Goal: Information Seeking & Learning: Learn about a topic

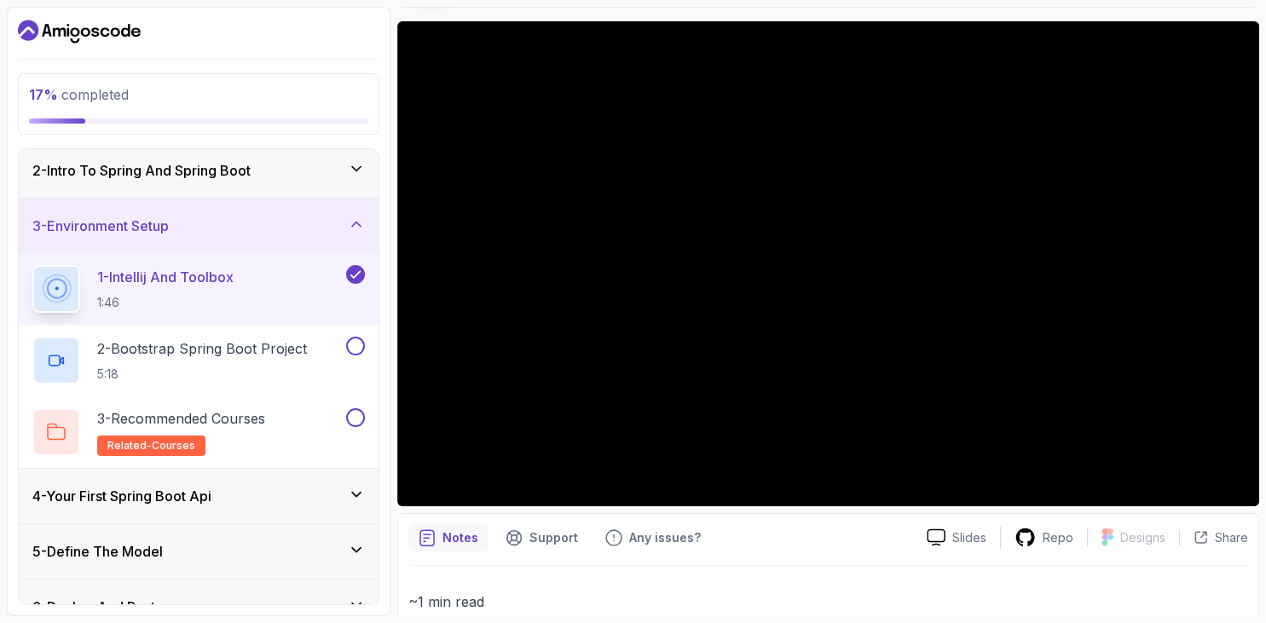
scroll to position [27, 0]
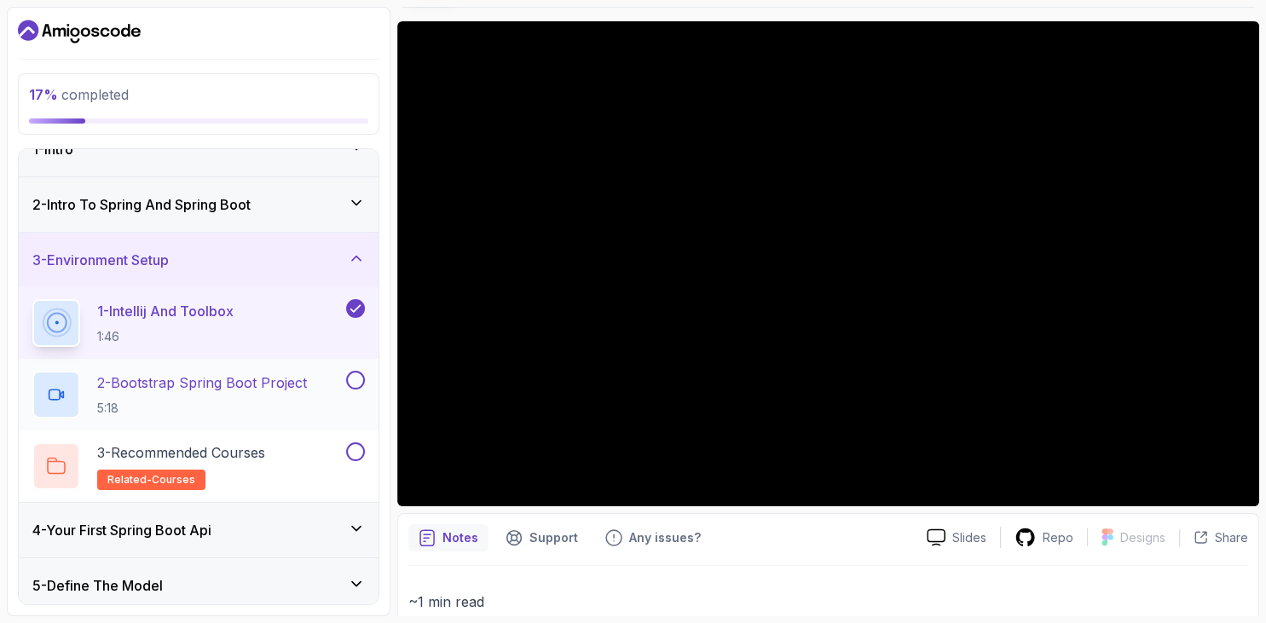
click at [203, 387] on p "2 - Bootstrap Spring Boot Project" at bounding box center [202, 382] width 210 height 20
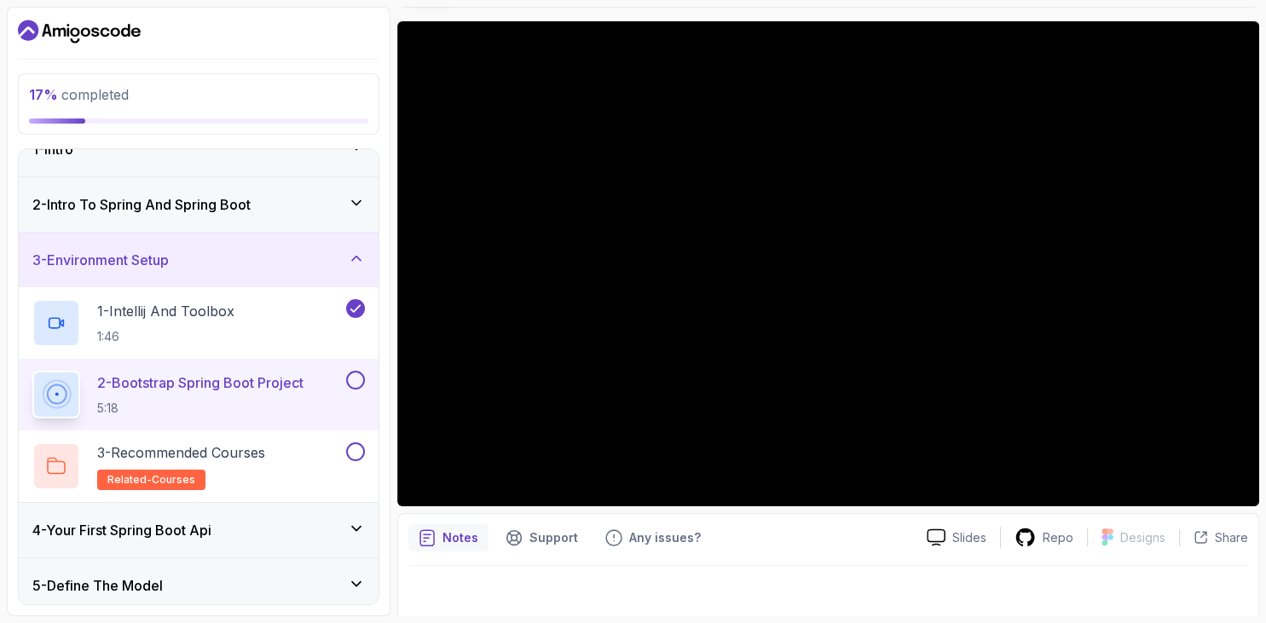
click at [346, 194] on div "2 - Intro To Spring And Spring Boot" at bounding box center [198, 204] width 332 height 20
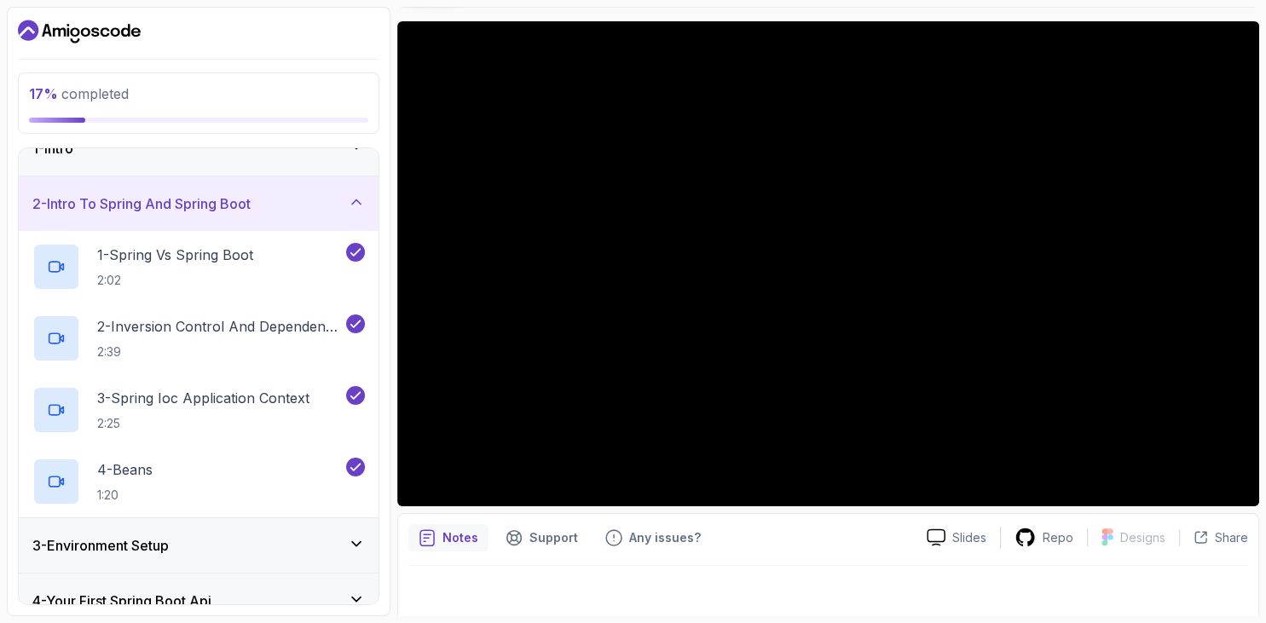
click at [355, 195] on icon at bounding box center [356, 201] width 17 height 17
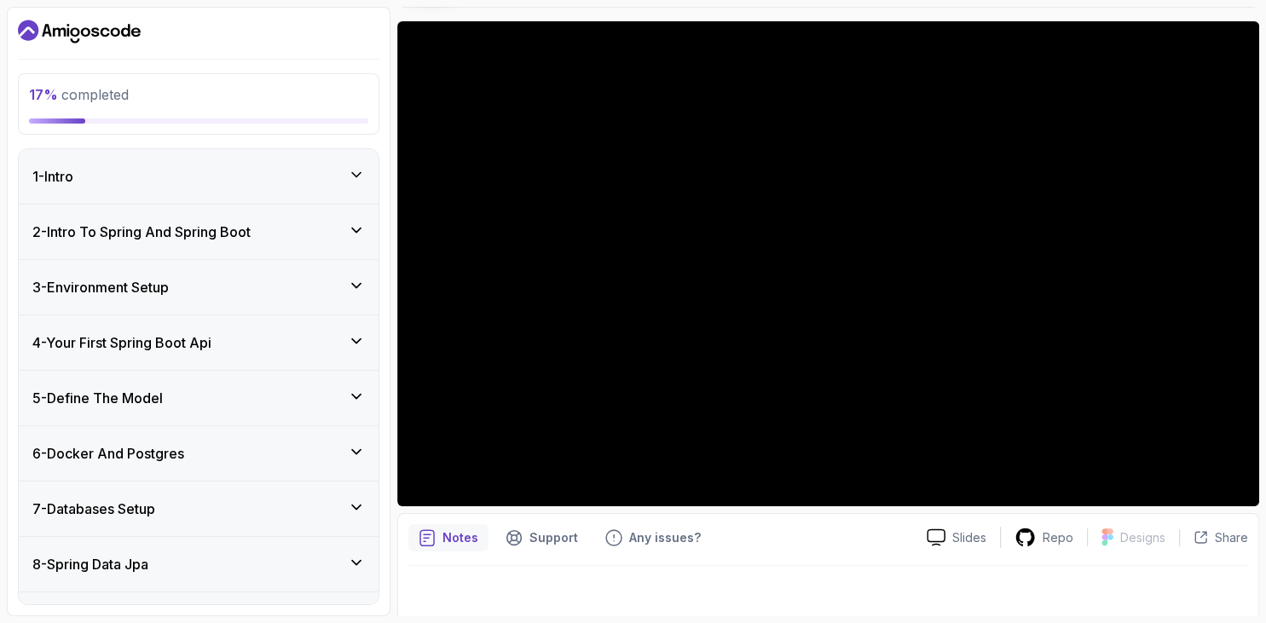
click at [332, 285] on div "3 - Environment Setup" at bounding box center [198, 287] width 332 height 20
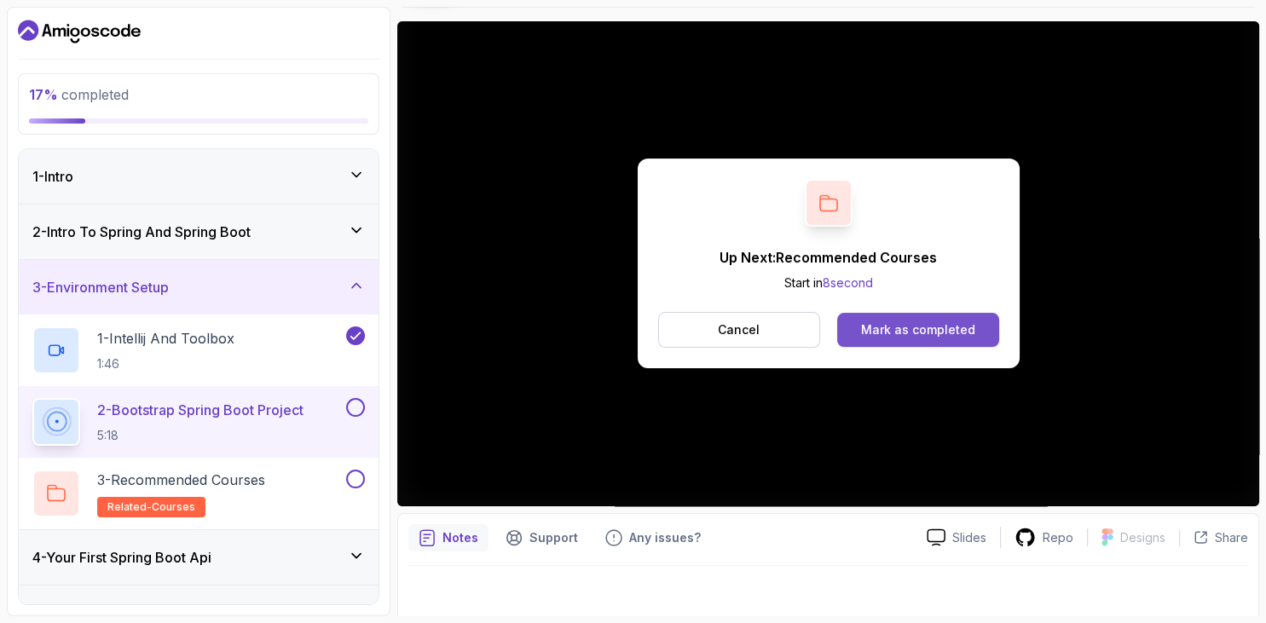
click at [888, 334] on div "Mark as completed" at bounding box center [918, 329] width 114 height 17
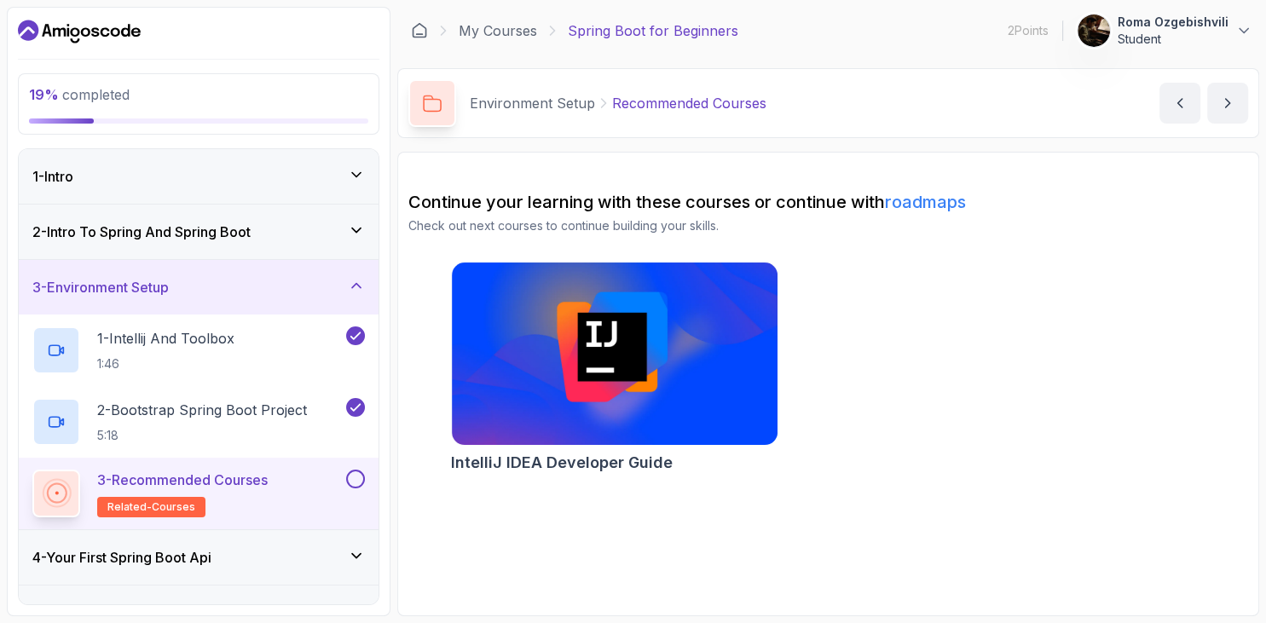
scroll to position [32, 0]
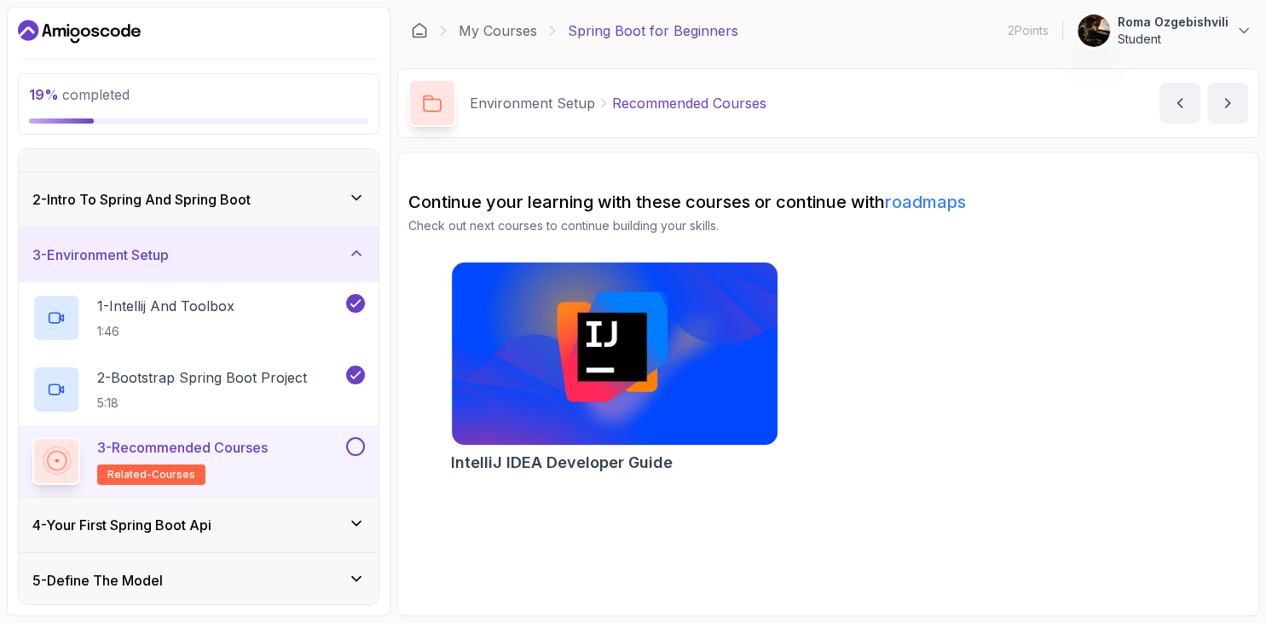
click at [356, 442] on button at bounding box center [355, 446] width 19 height 19
click at [346, 510] on div "4 - Your First Spring Boot Api" at bounding box center [199, 525] width 360 height 55
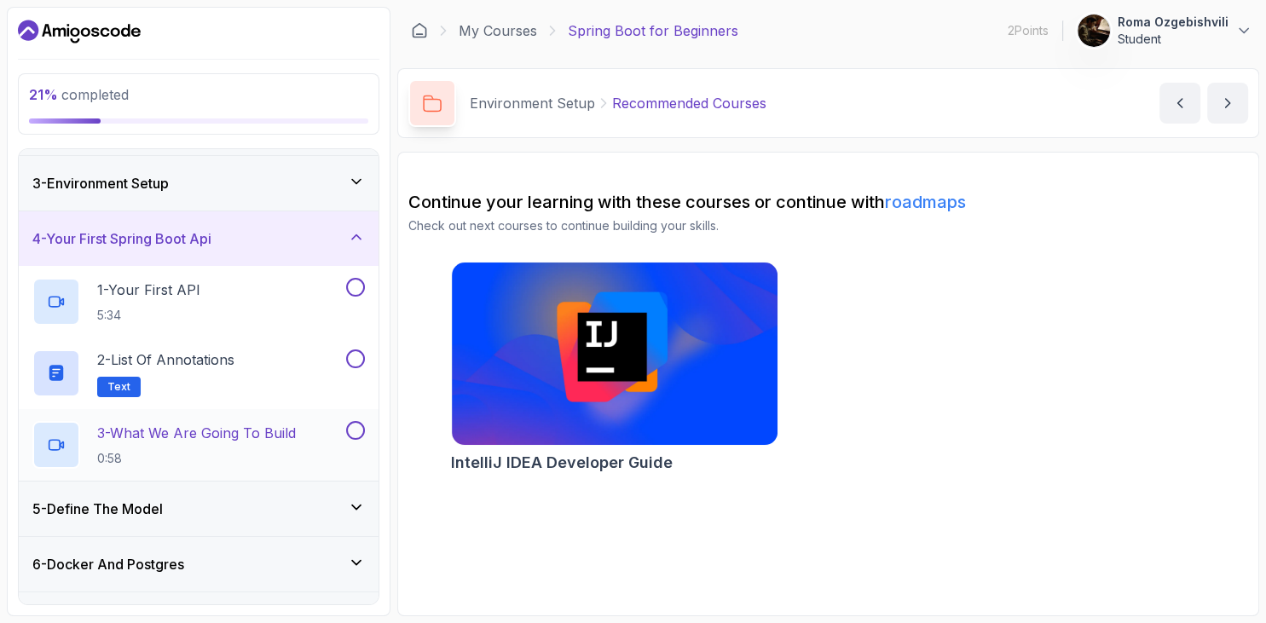
scroll to position [98, 0]
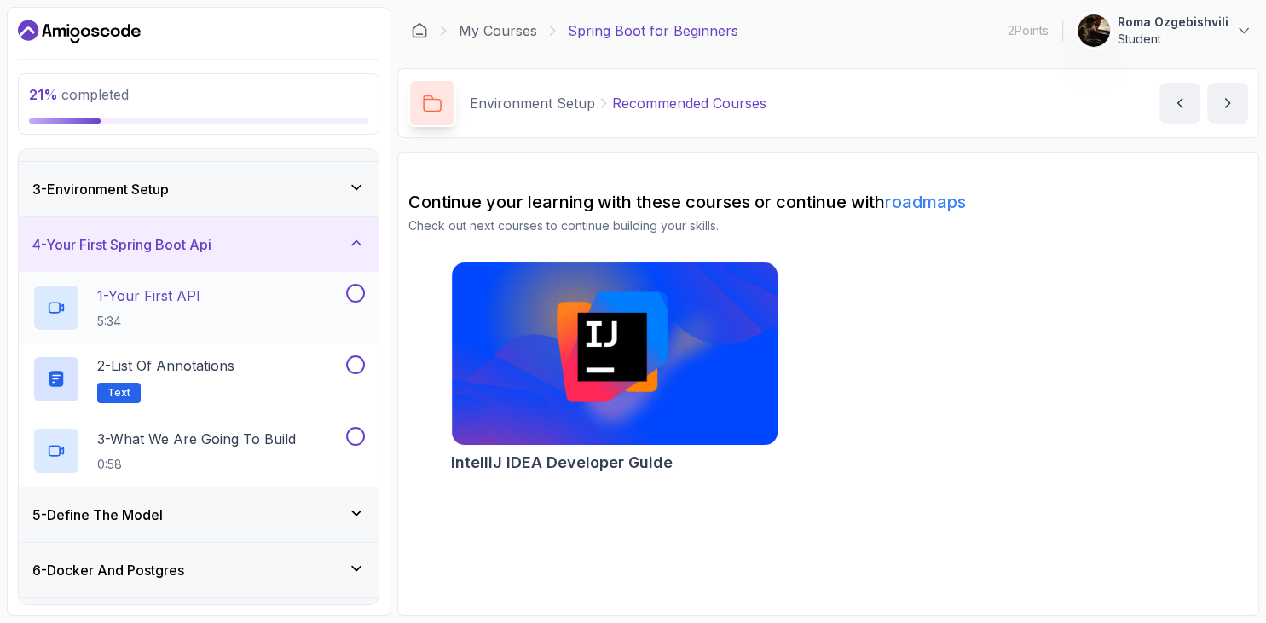
click at [234, 303] on div "1 - Your First API 5:34" at bounding box center [187, 308] width 310 height 48
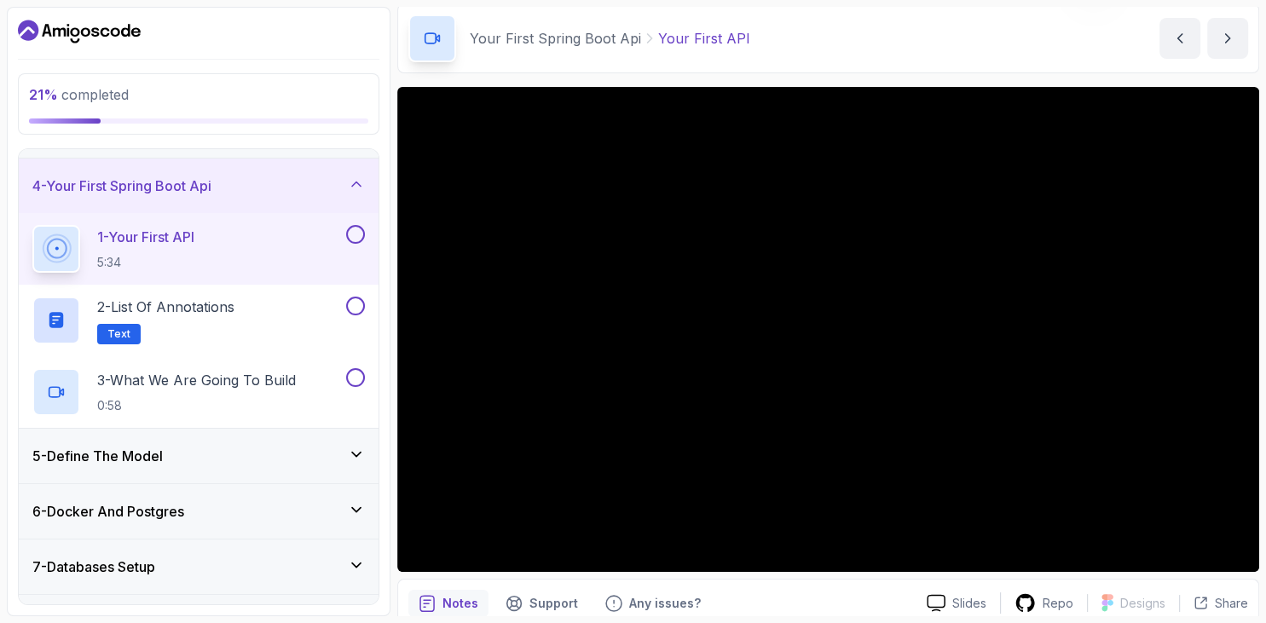
scroll to position [164, 0]
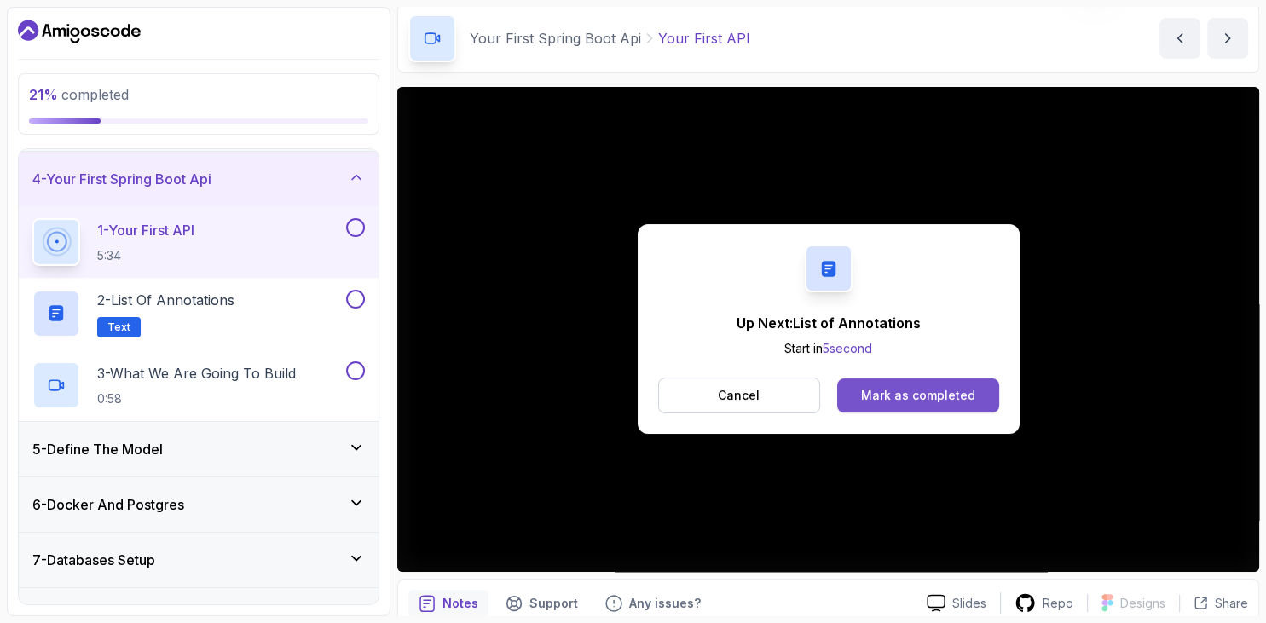
click at [905, 392] on div "Mark as completed" at bounding box center [918, 395] width 114 height 17
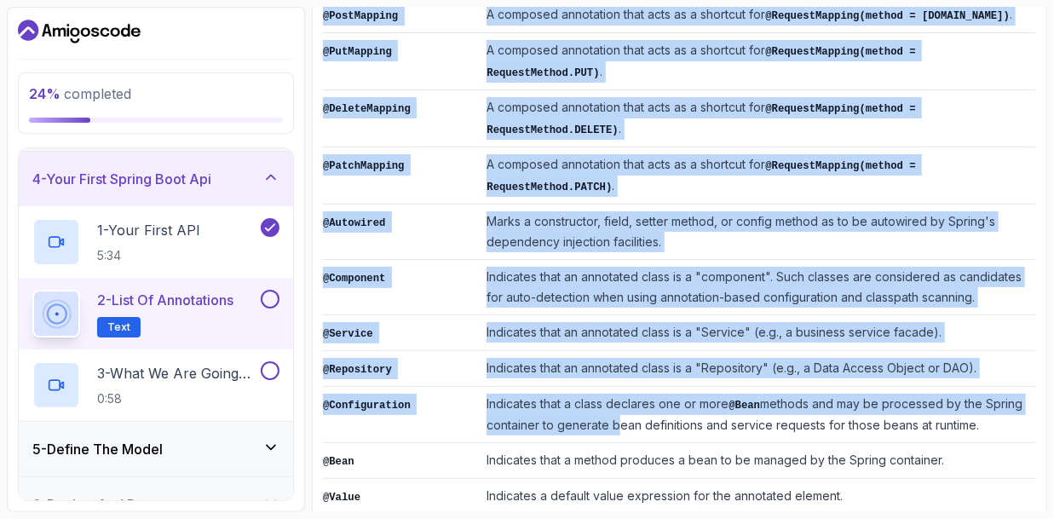
scroll to position [581, 0]
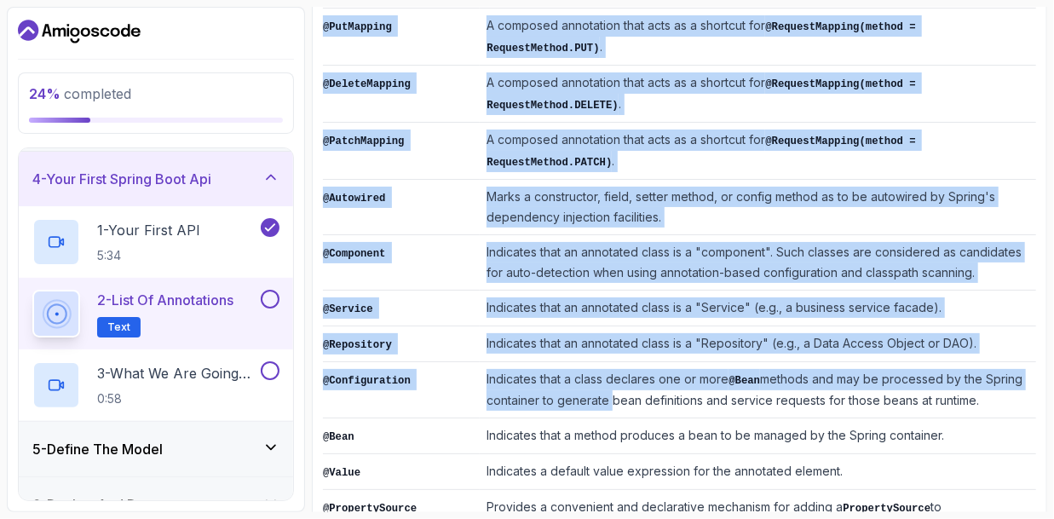
drag, startPoint x: 644, startPoint y: 300, endPoint x: 597, endPoint y: 304, distance: 47.9
click at [597, 304] on tbody "@SpringBootApplication Indicates a configuration class that declares one or mor…" at bounding box center [679, 175] width 713 height 815
click at [663, 362] on td "Indicates that a class declares one or more @Bean methods and may be processed …" at bounding box center [758, 390] width 557 height 56
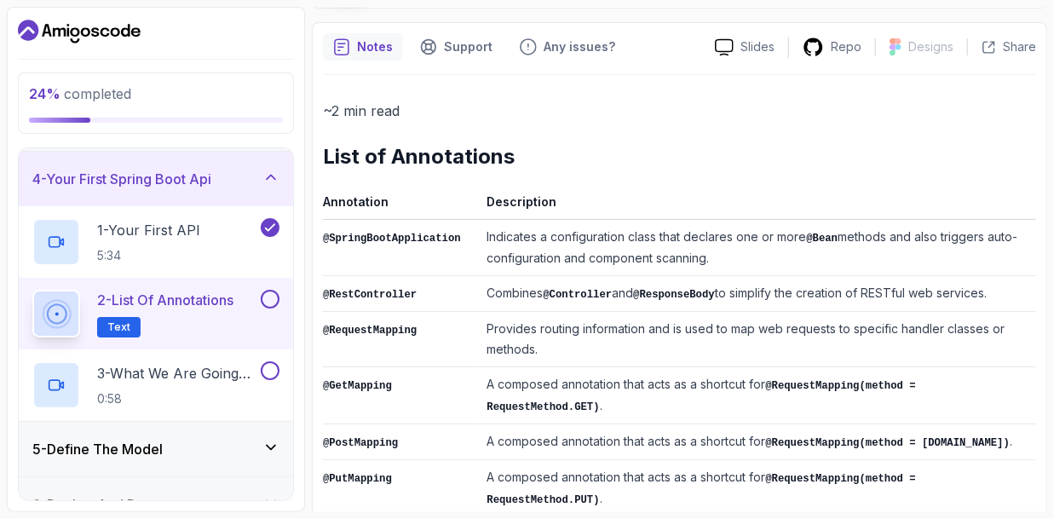
scroll to position [167, 0]
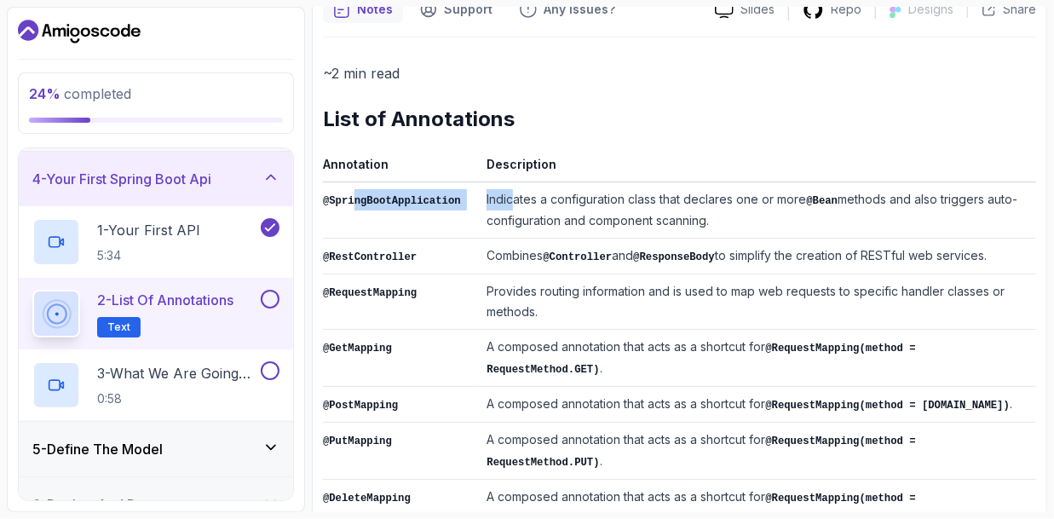
drag, startPoint x: 366, startPoint y: 200, endPoint x: 504, endPoint y: 199, distance: 138.1
click at [504, 199] on tr "@SpringBootApplication Indicates a configuration class that declares one or mor…" at bounding box center [679, 210] width 713 height 56
click at [511, 199] on td "Indicates a configuration class that declares one or more @Bean methods and als…" at bounding box center [758, 210] width 557 height 56
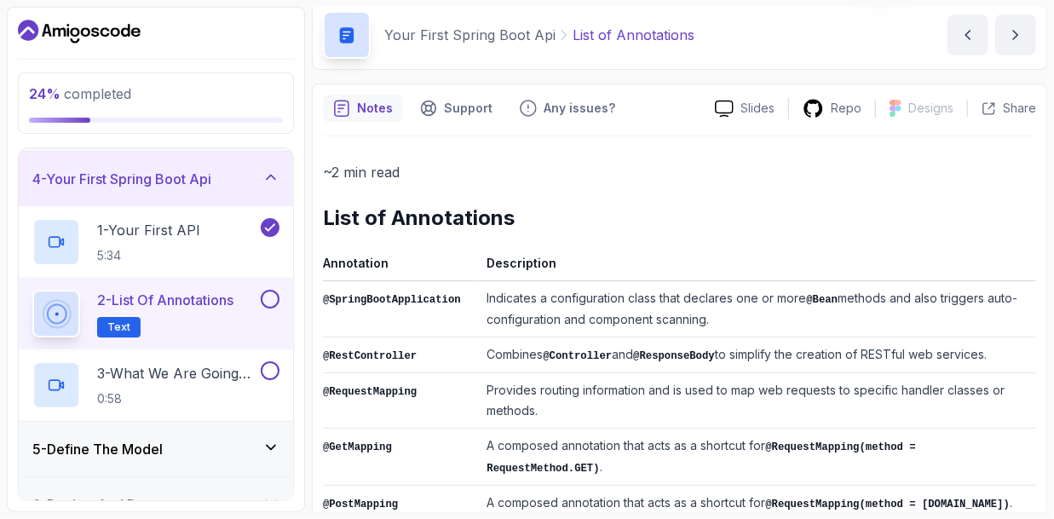
scroll to position [101, 0]
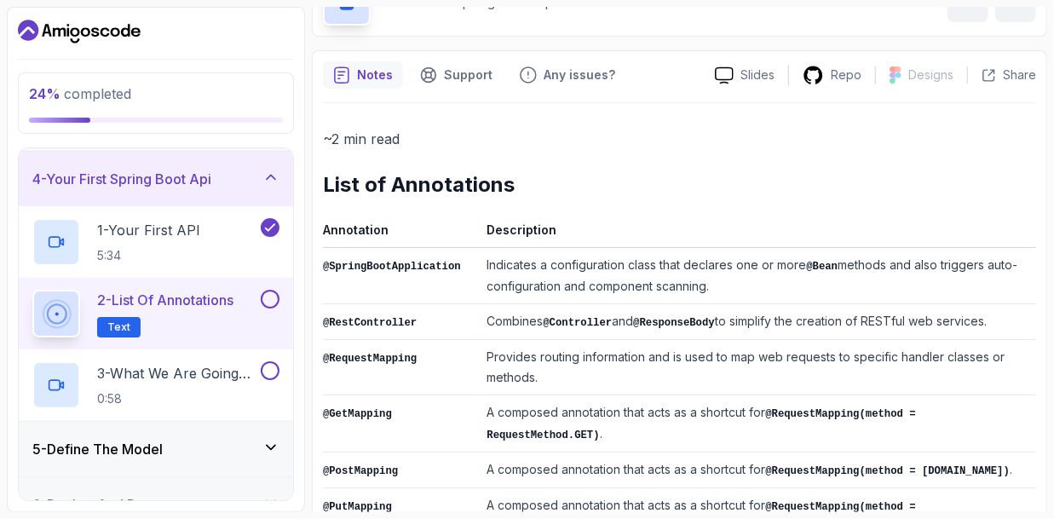
drag, startPoint x: 345, startPoint y: 260, endPoint x: 756, endPoint y: 279, distance: 411.2
click at [756, 279] on tr "@SpringBootApplication Indicates a configuration class that declares one or mor…" at bounding box center [679, 276] width 713 height 56
click at [756, 279] on td "Indicates a configuration class that declares one or more @Bean methods and als…" at bounding box center [758, 276] width 557 height 56
drag, startPoint x: 756, startPoint y: 279, endPoint x: 479, endPoint y: 262, distance: 277.5
click at [480, 262] on td "Indicates a configuration class that declares one or more @Bean methods and als…" at bounding box center [758, 276] width 557 height 56
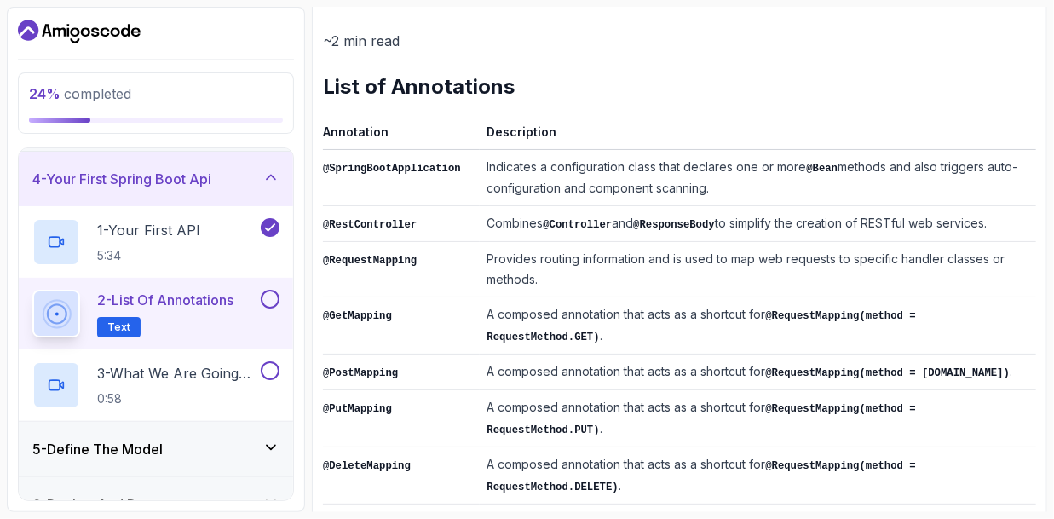
scroll to position [200, 0]
click at [332, 221] on code "@RestController" at bounding box center [370, 224] width 94 height 12
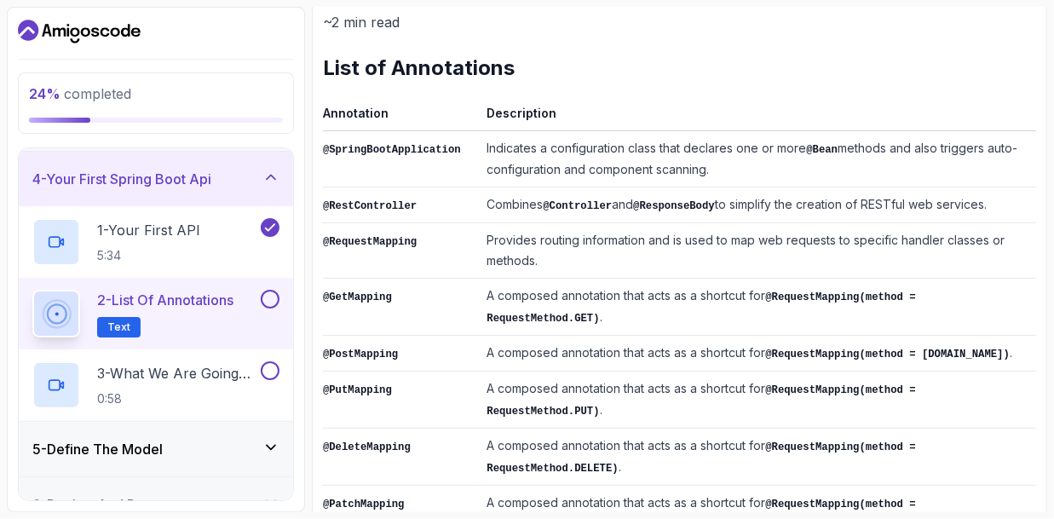
scroll to position [219, 0]
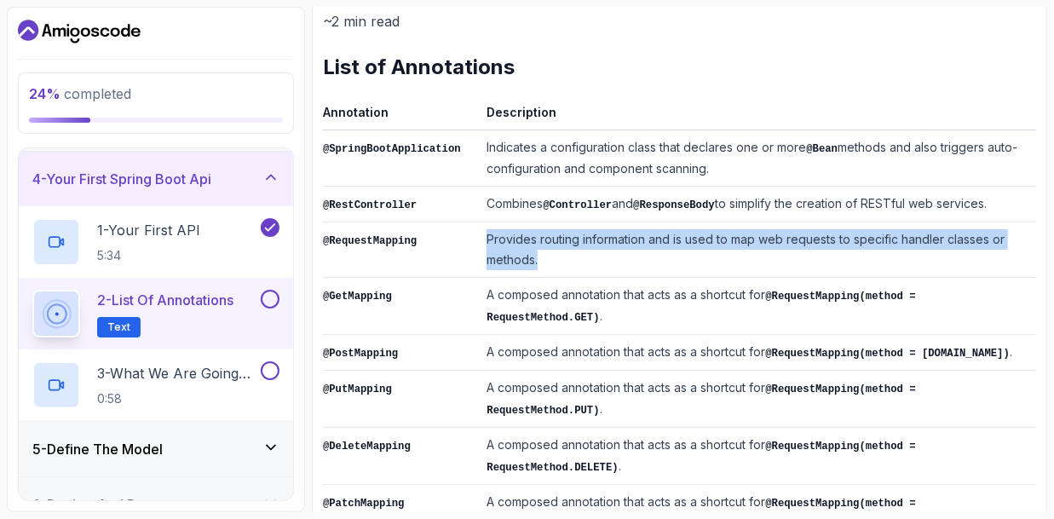
drag, startPoint x: 474, startPoint y: 239, endPoint x: 571, endPoint y: 262, distance: 99.7
click at [571, 262] on td "Provides routing information and is used to map web requests to specific handle…" at bounding box center [758, 249] width 557 height 55
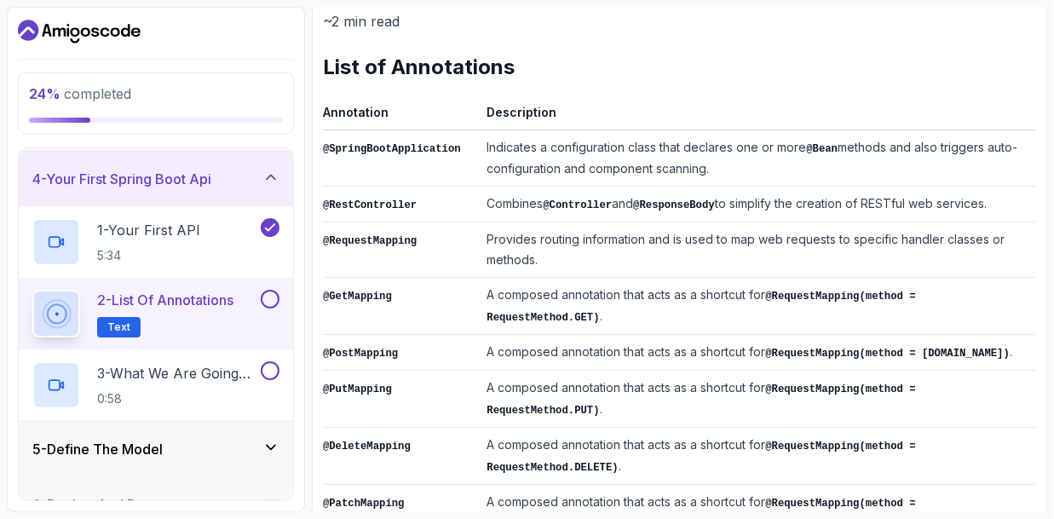
click at [571, 262] on td "Provides routing information and is used to map web requests to specific handle…" at bounding box center [758, 249] width 557 height 55
click at [568, 260] on td "Provides routing information and is used to map web requests to specific handle…" at bounding box center [758, 249] width 557 height 55
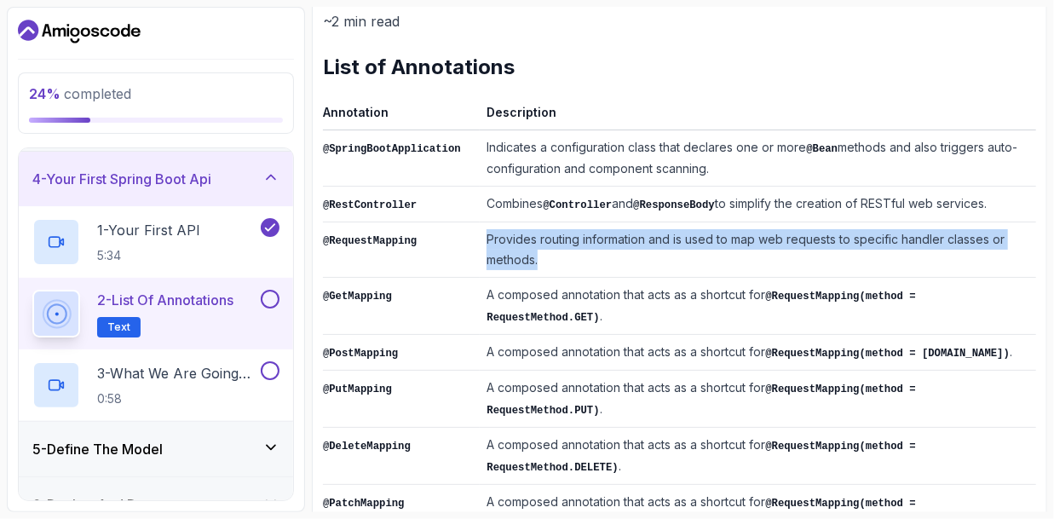
drag, startPoint x: 568, startPoint y: 260, endPoint x: 485, endPoint y: 242, distance: 85.4
click at [485, 242] on td "Provides routing information and is used to map web requests to specific handle…" at bounding box center [758, 249] width 557 height 55
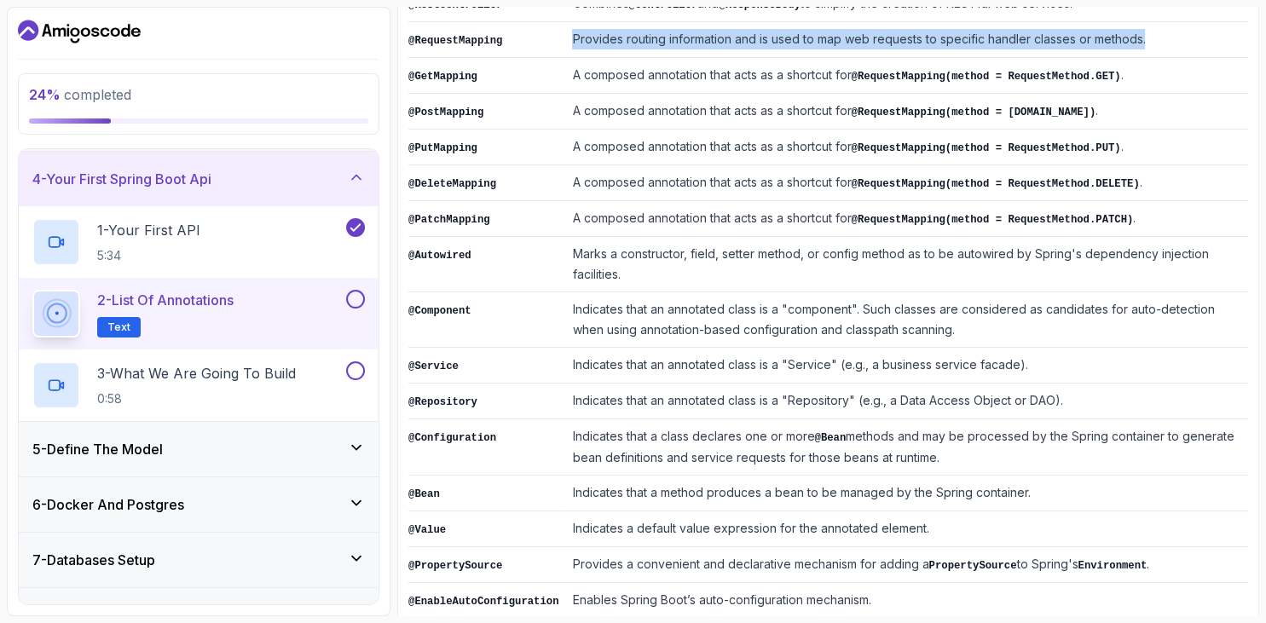
scroll to position [256, 0]
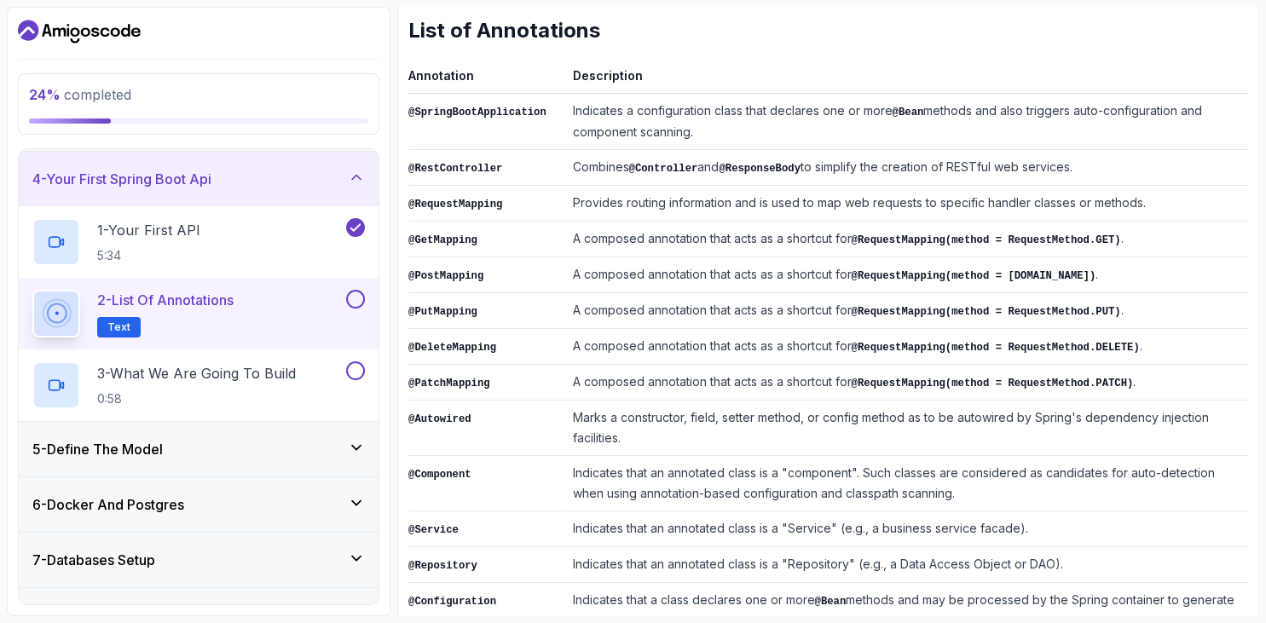
click at [653, 329] on td "A composed annotation that acts as a shortcut for @RequestMapping(method = Requ…" at bounding box center [906, 347] width 683 height 36
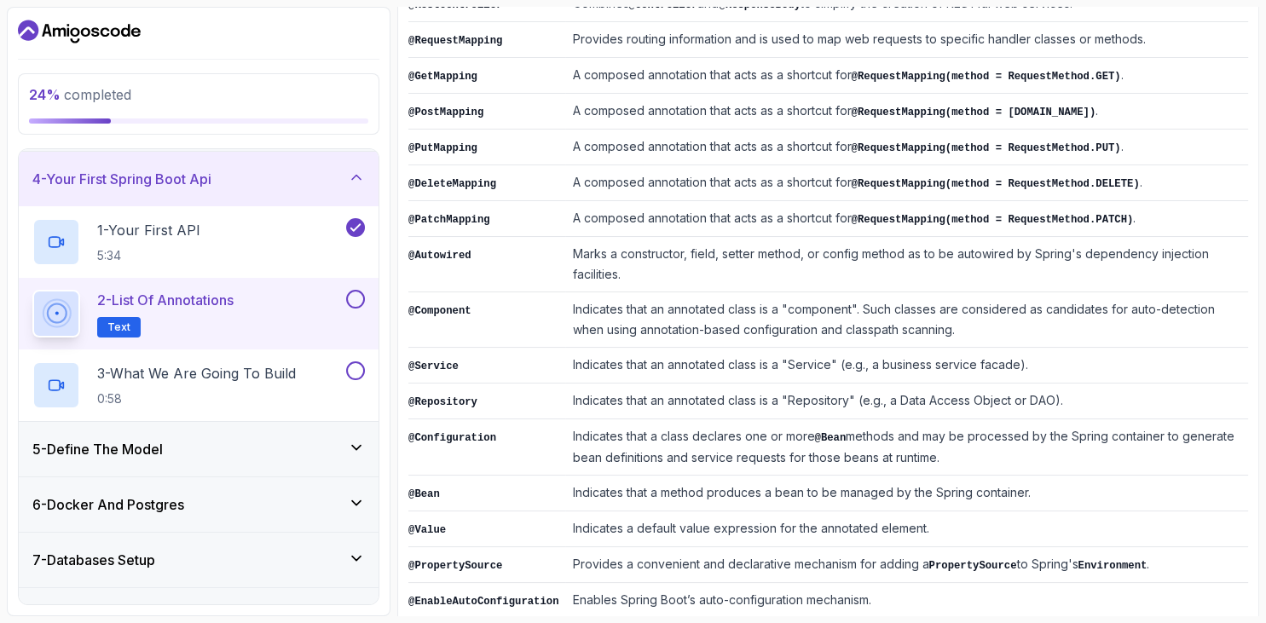
scroll to position [222, 0]
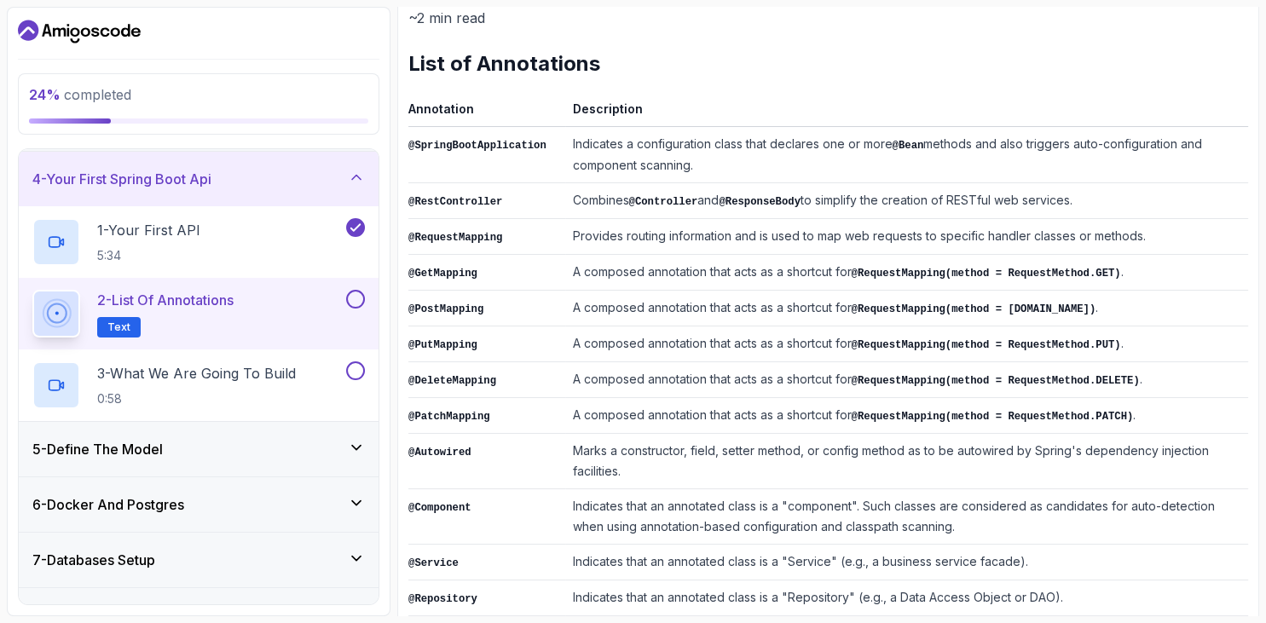
click at [573, 227] on td "Provides routing information and is used to map web requests to specific handle…" at bounding box center [906, 237] width 683 height 36
click at [677, 268] on td "A composed annotation that acts as a shortcut for @RequestMapping(method = Requ…" at bounding box center [906, 273] width 683 height 36
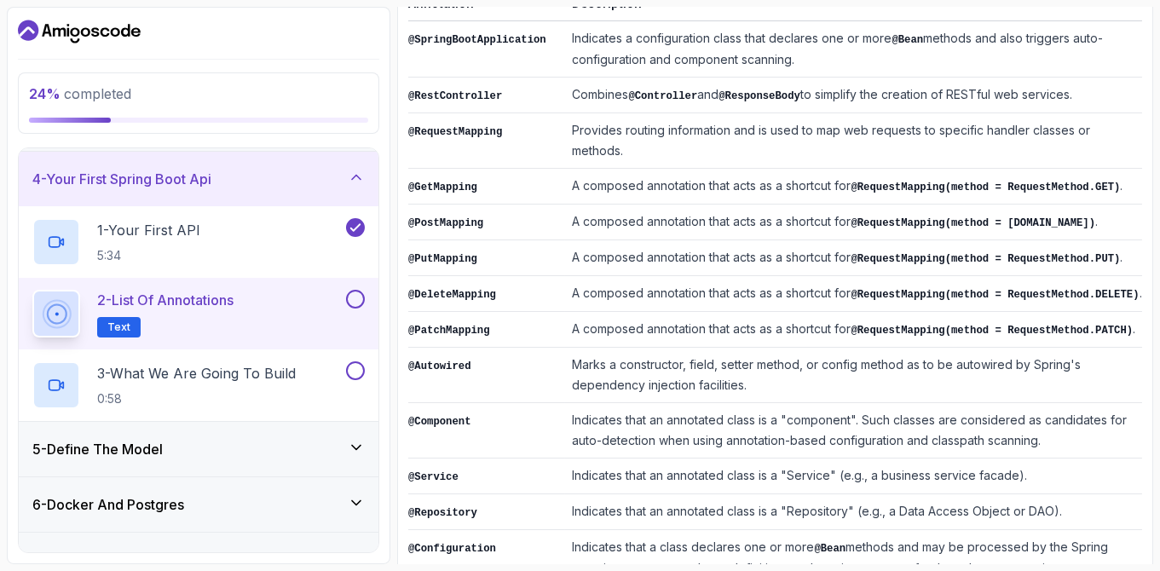
scroll to position [352, 0]
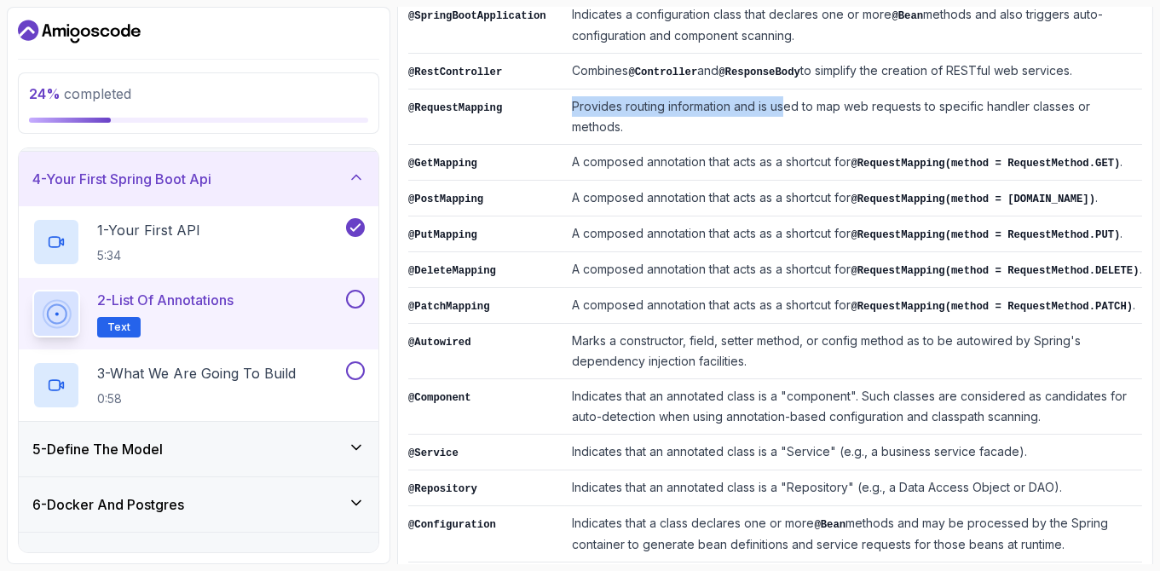
drag, startPoint x: 568, startPoint y: 100, endPoint x: 793, endPoint y: 100, distance: 225.0
click at [788, 100] on td "Provides routing information and is used to map web requests to specific handle…" at bounding box center [853, 116] width 577 height 55
click at [901, 103] on td "Provides routing information and is used to map web requests to specific handle…" at bounding box center [853, 116] width 577 height 55
click at [903, 103] on td "Provides routing information and is used to map web requests to specific handle…" at bounding box center [853, 116] width 577 height 55
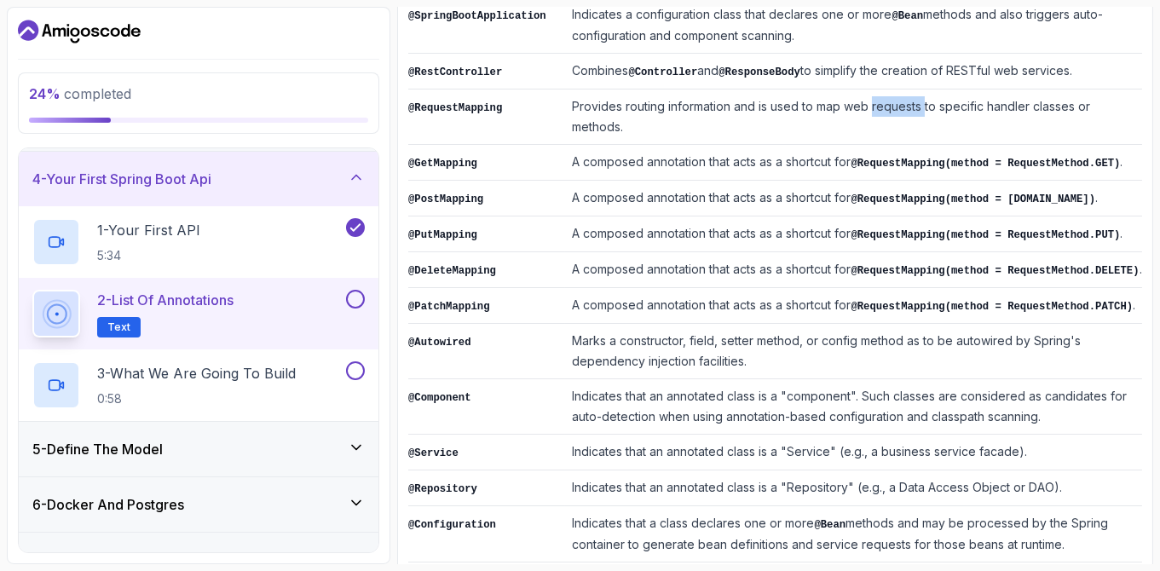
click at [903, 103] on td "Provides routing information and is used to map web requests to specific handle…" at bounding box center [853, 116] width 577 height 55
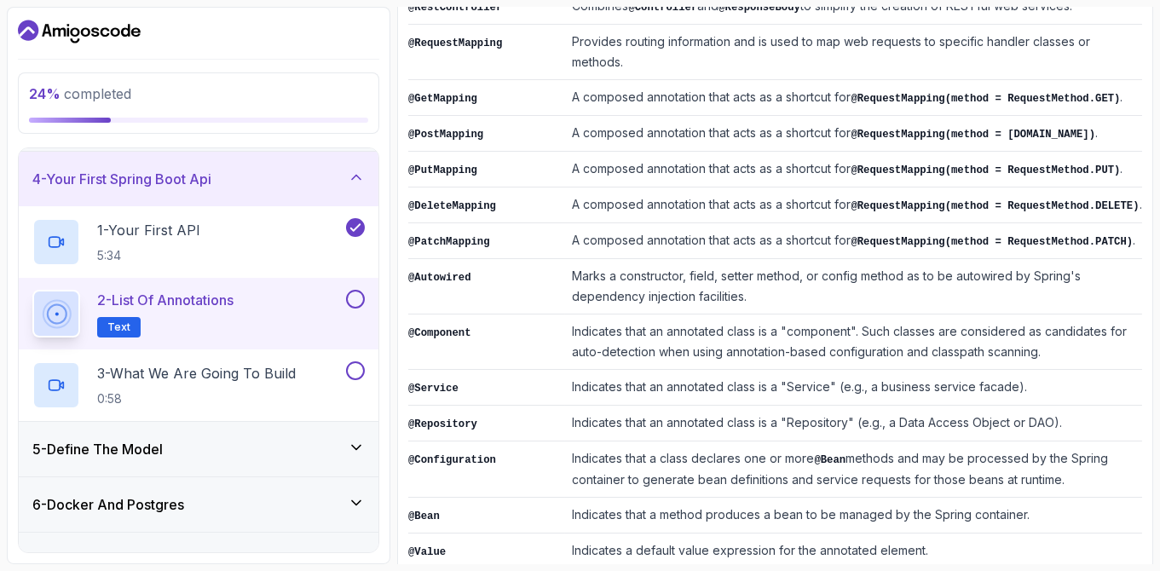
scroll to position [287, 0]
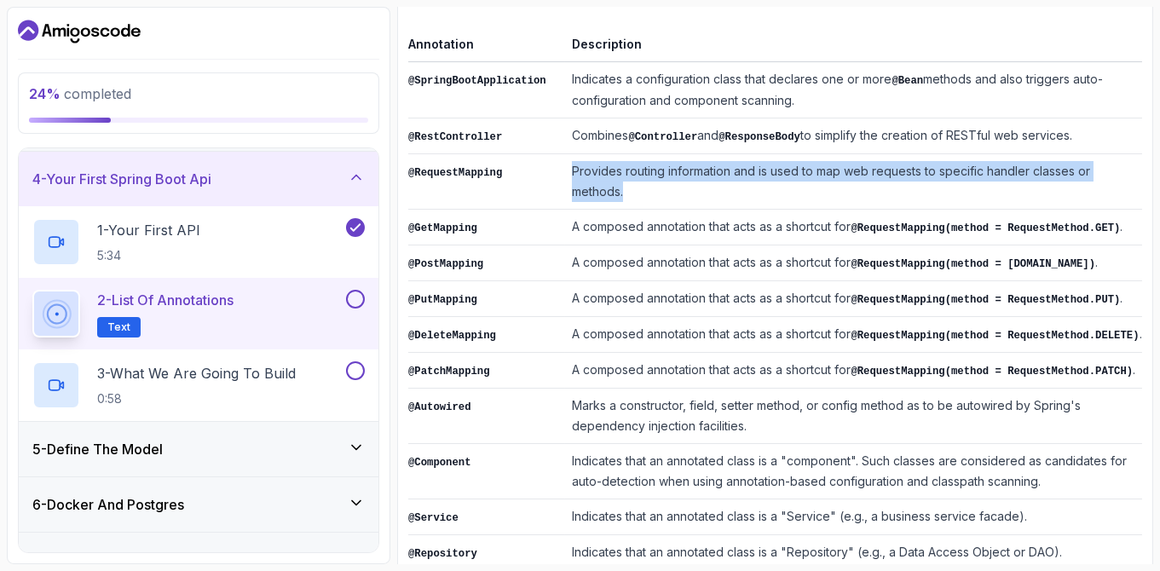
drag, startPoint x: 563, startPoint y: 167, endPoint x: 1134, endPoint y: 171, distance: 571.0
click at [1134, 171] on td "Provides routing information and is used to map web requests to specific handle…" at bounding box center [853, 181] width 577 height 55
click at [1130, 174] on td "Provides routing information and is used to map web requests to specific handle…" at bounding box center [853, 181] width 577 height 55
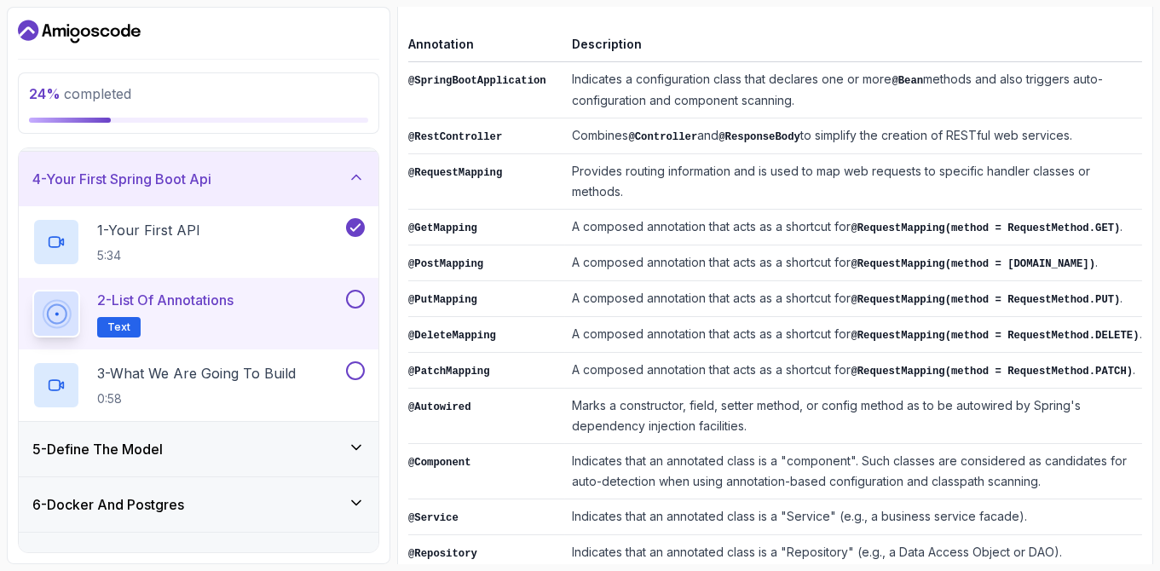
click at [1130, 174] on td "Provides routing information and is used to map web requests to specific handle…" at bounding box center [853, 181] width 577 height 55
click at [1089, 167] on td "Provides routing information and is used to map web requests to specific handle…" at bounding box center [853, 181] width 577 height 55
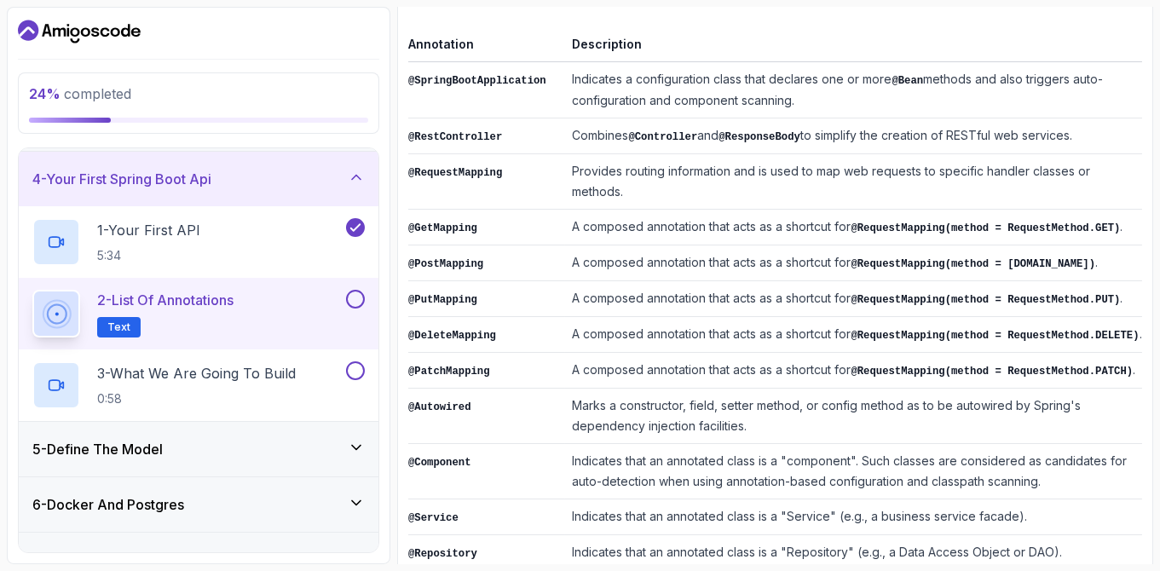
click at [873, 179] on td "Provides routing information and is used to map web requests to specific handle…" at bounding box center [853, 181] width 577 height 55
click at [359, 301] on button at bounding box center [355, 299] width 19 height 19
click at [354, 370] on button at bounding box center [355, 370] width 19 height 19
click at [353, 369] on icon at bounding box center [355, 370] width 15 height 17
click at [257, 369] on p "3 - What We Are Going To Build" at bounding box center [196, 373] width 199 height 20
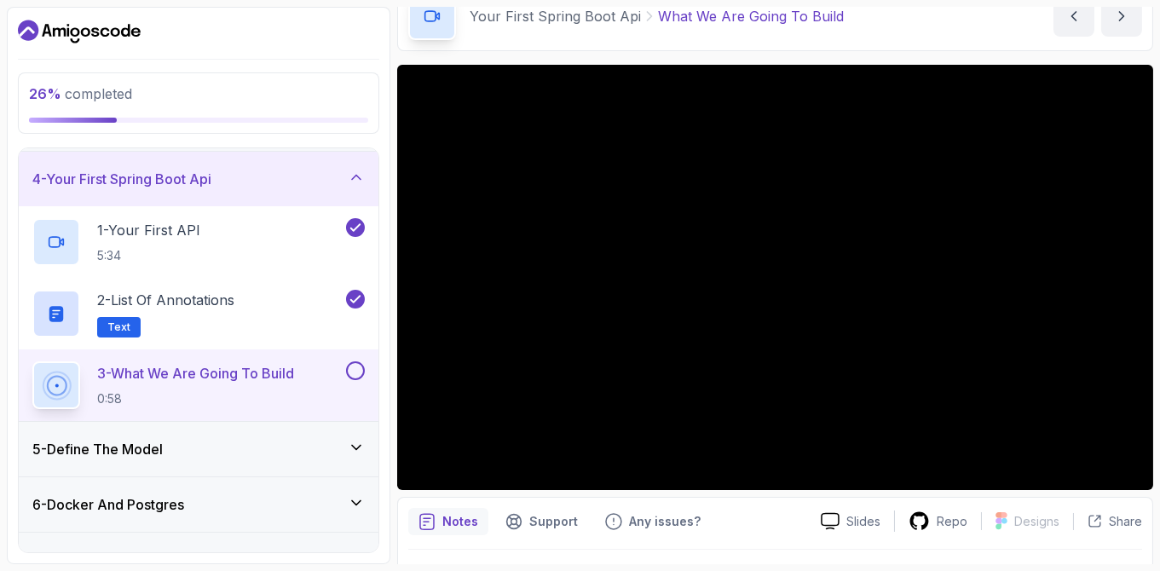
scroll to position [97, 0]
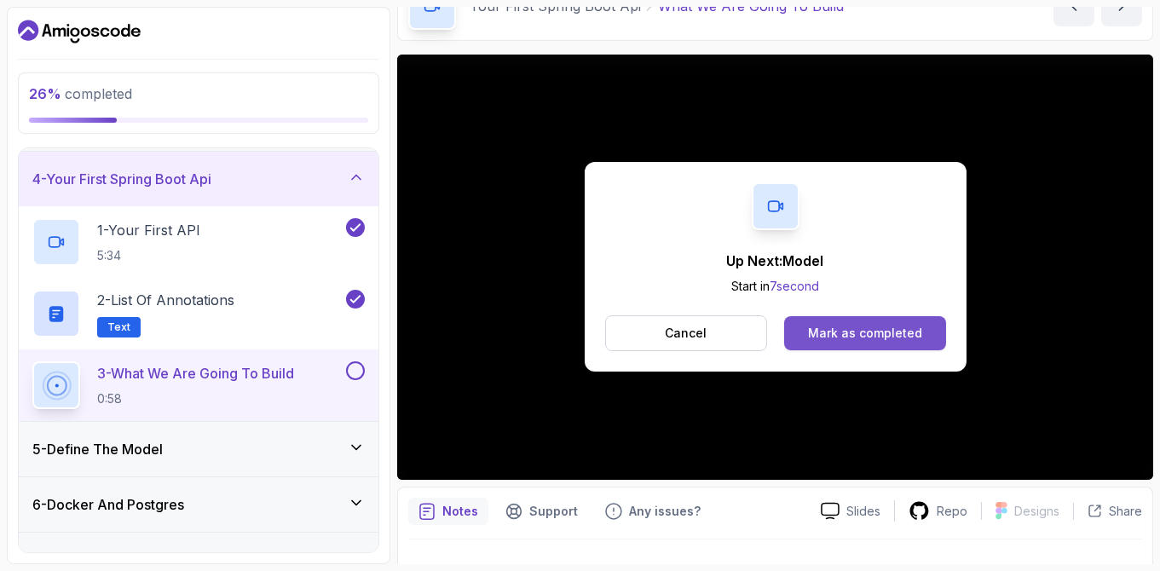
click at [828, 326] on div "Mark as completed" at bounding box center [865, 333] width 114 height 17
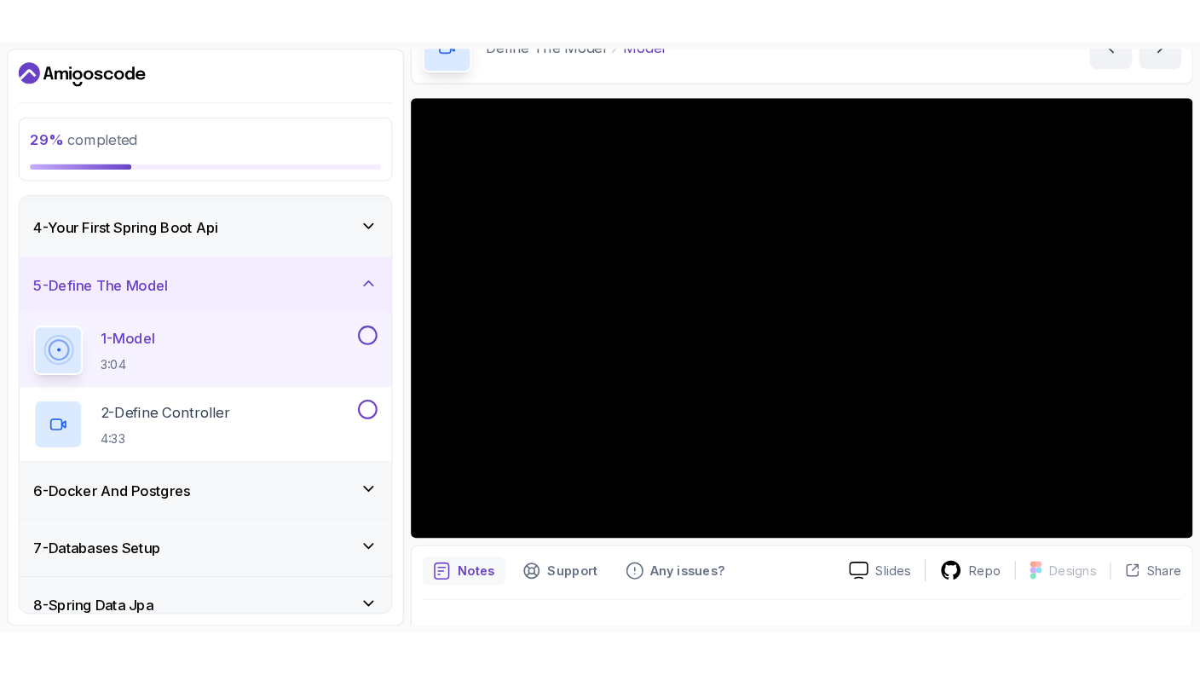
scroll to position [49, 0]
